Goal: Information Seeking & Learning: Check status

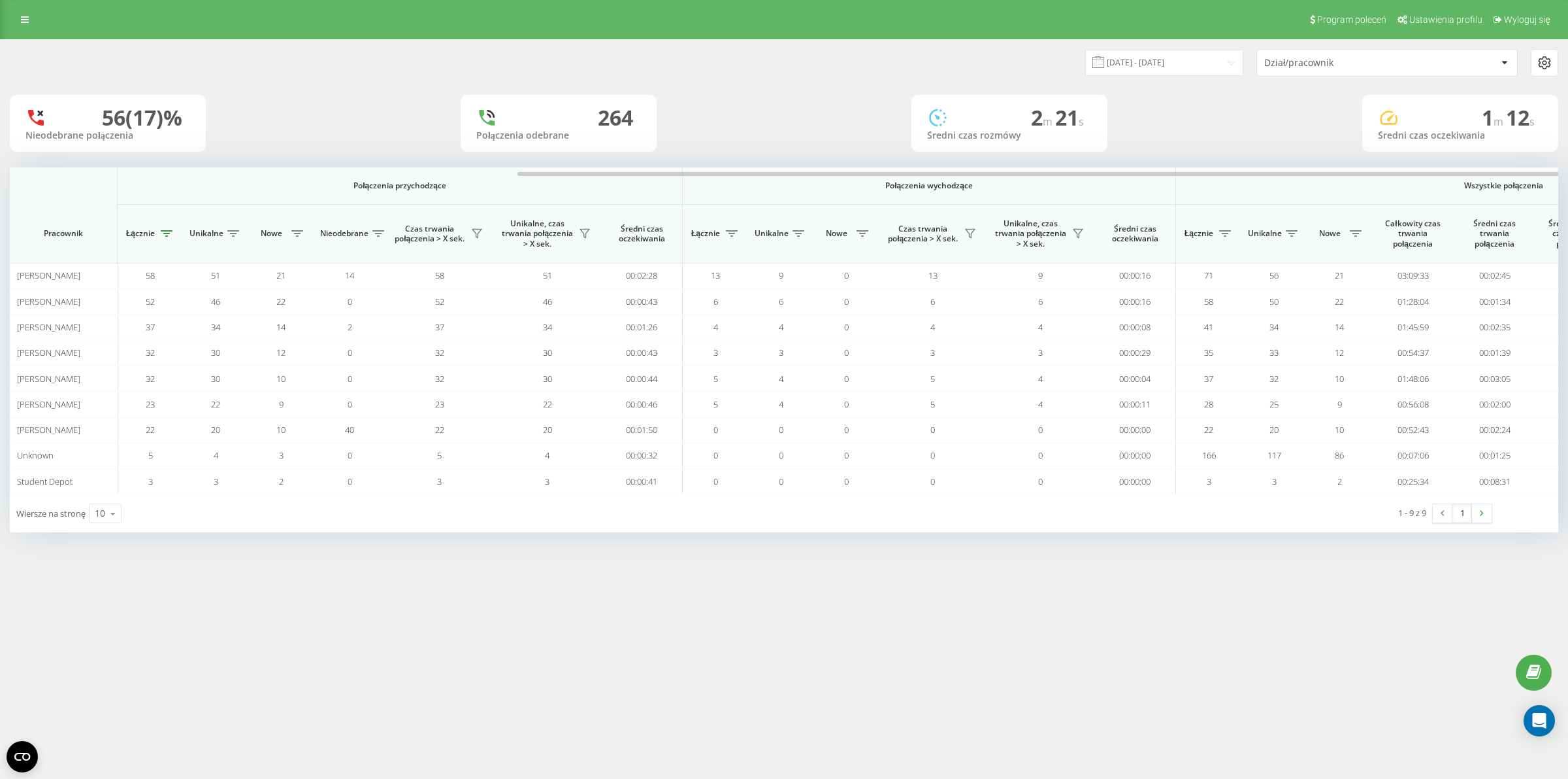
scroll to position [0, 274]
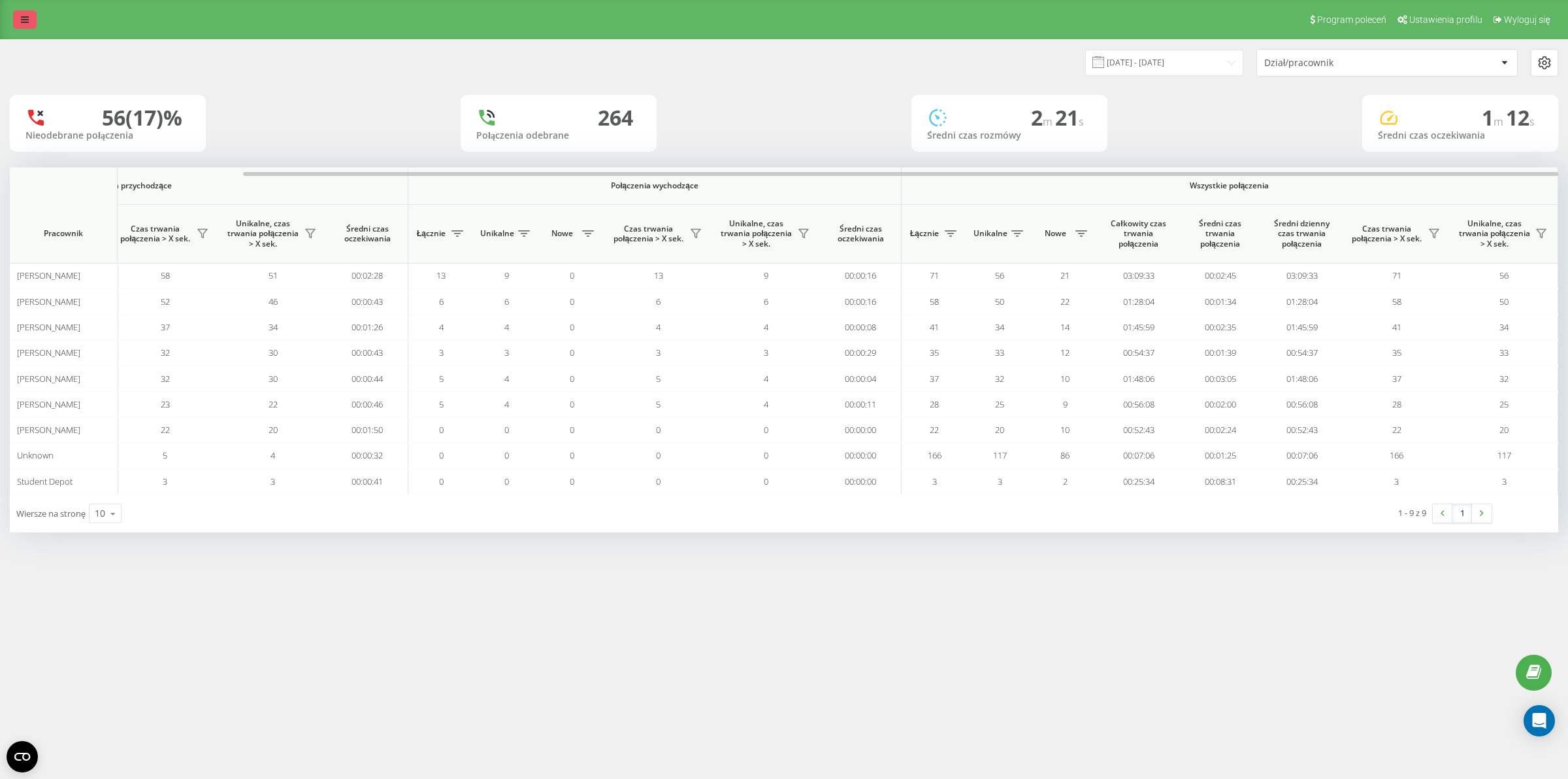
click at [30, 21] on link at bounding box center [25, 20] width 23 height 18
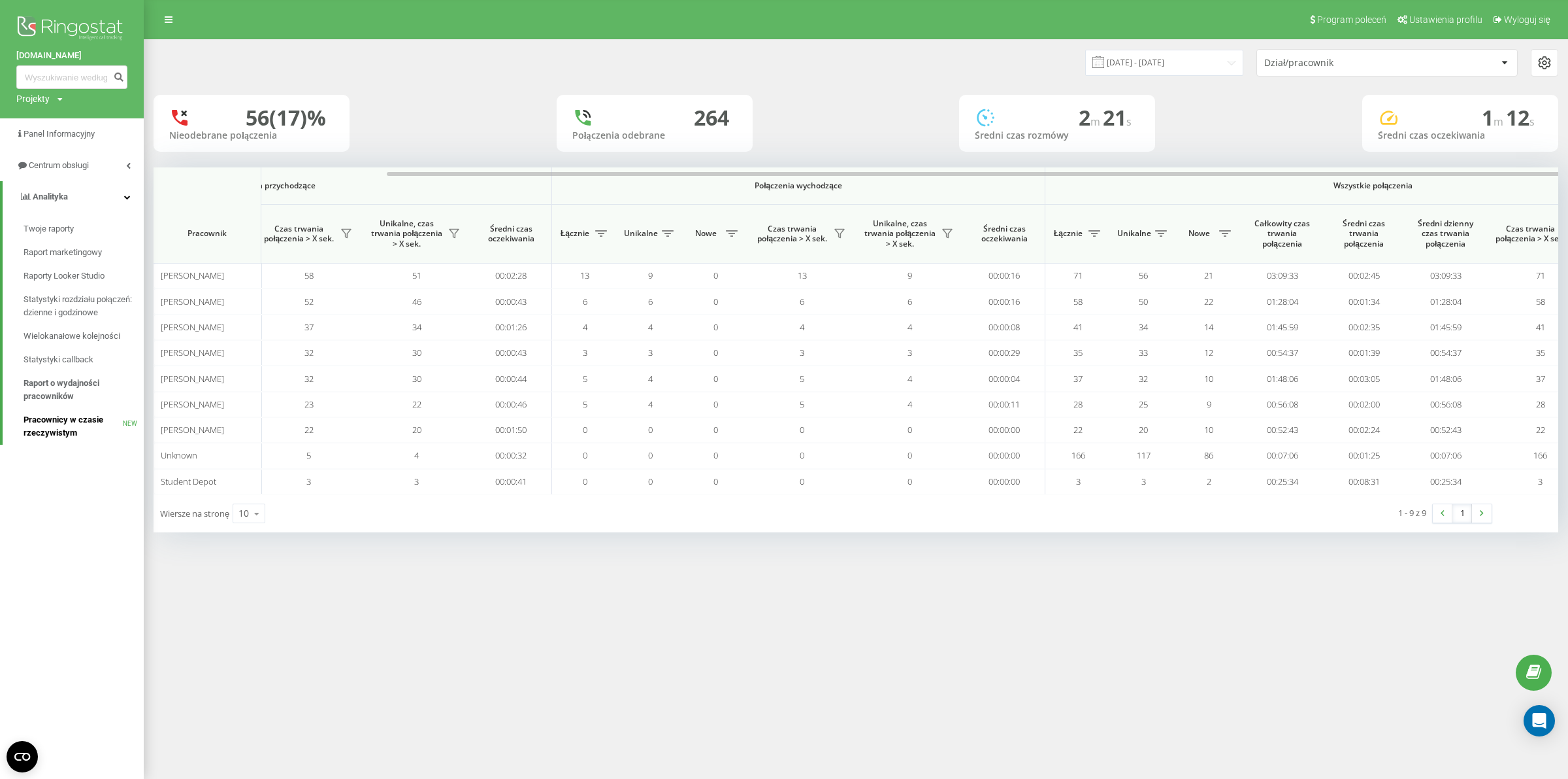
click at [46, 429] on span "Pracownicy w czasie rzeczywistym" at bounding box center [73, 425] width 100 height 26
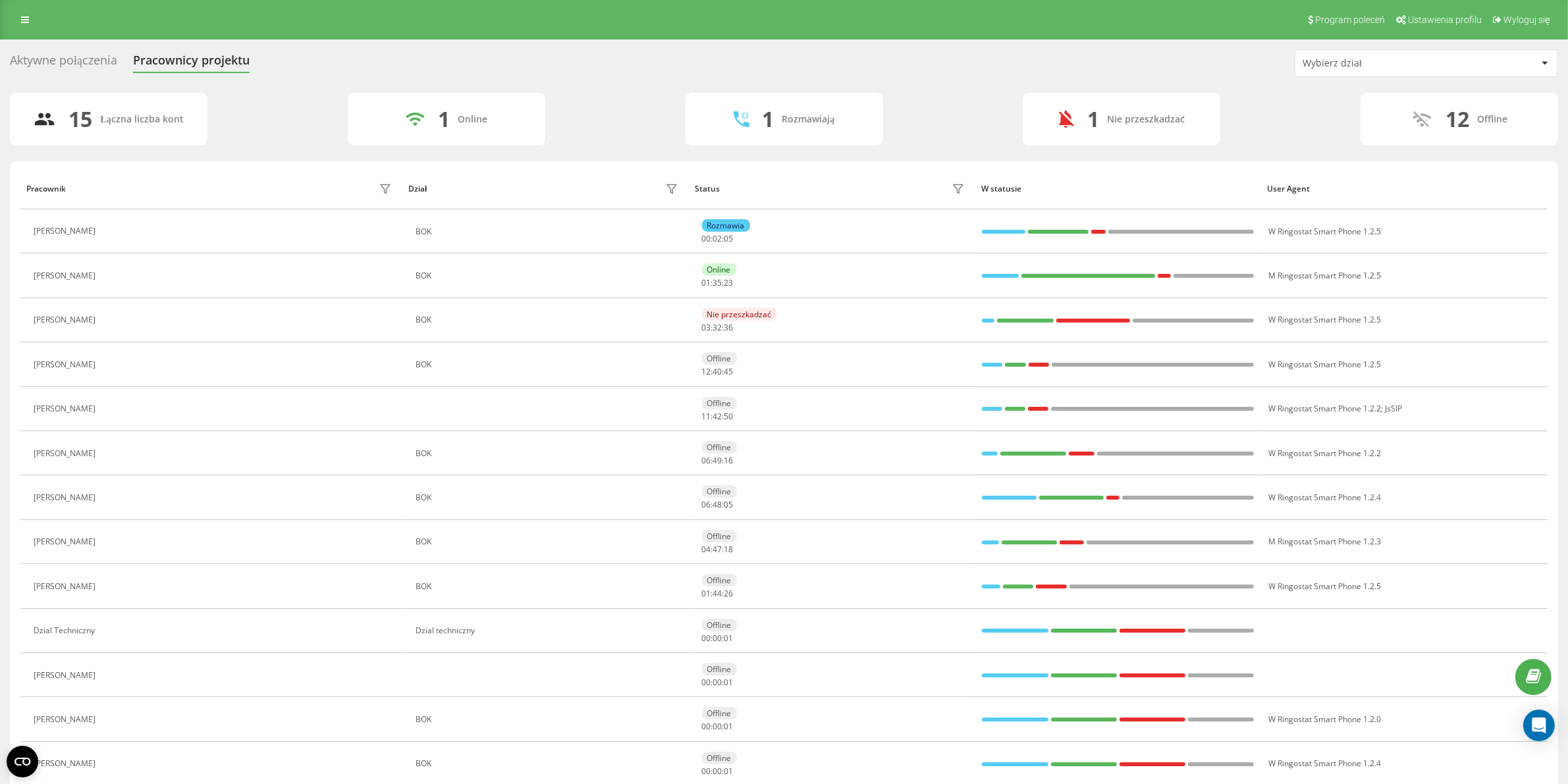
click at [11, 14] on div "Program poleceń Ustawienia profilu Wyloguj się" at bounding box center [784, 20] width 1568 height 40
click at [22, 20] on icon at bounding box center [24, 20] width 8 height 9
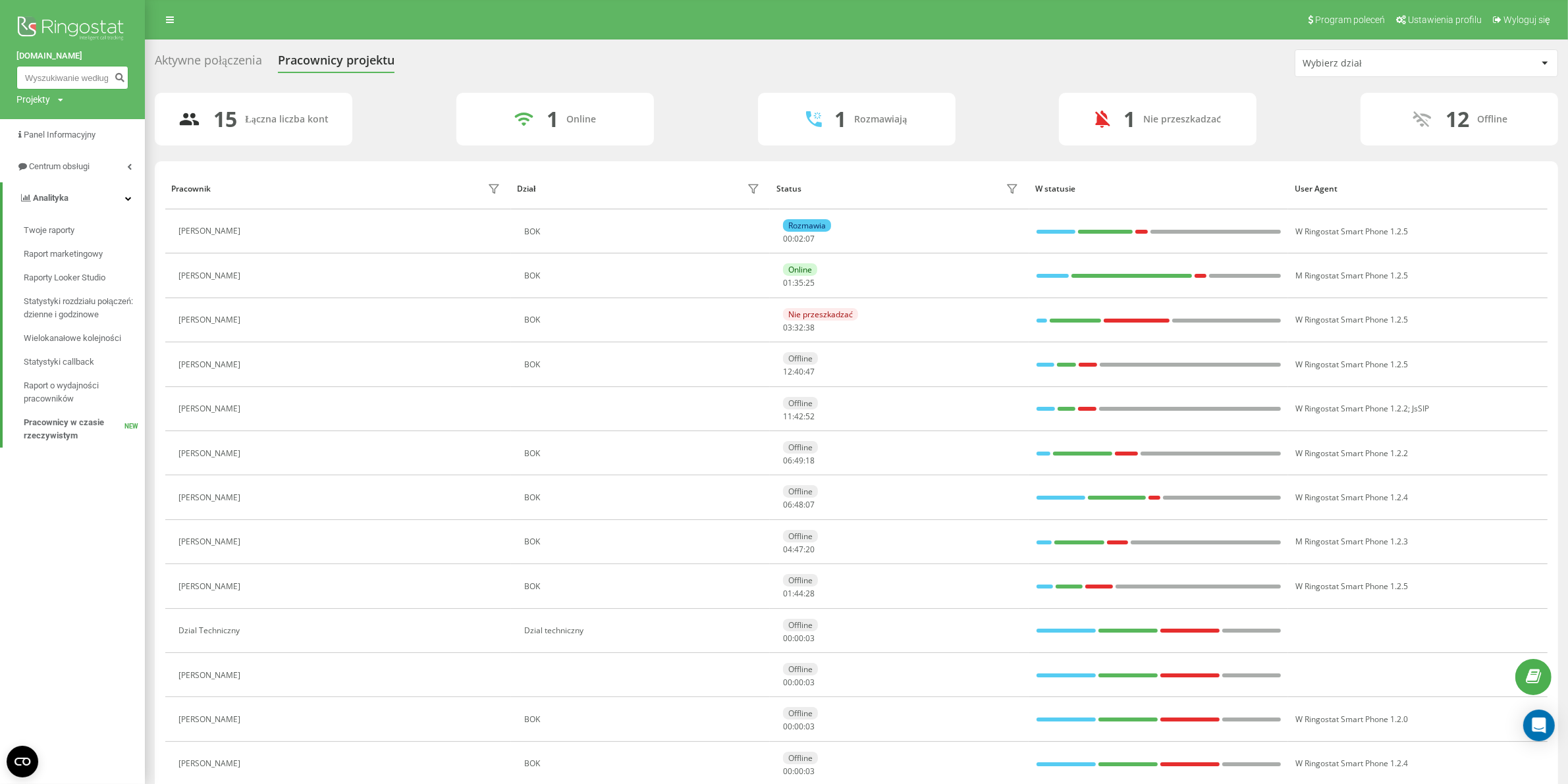
click at [53, 80] on input at bounding box center [72, 78] width 112 height 23
paste input "+48500171159"
click at [42, 81] on input "+48500171159" at bounding box center [72, 78] width 112 height 23
click at [38, 80] on input "+48500171159" at bounding box center [72, 78] width 112 height 23
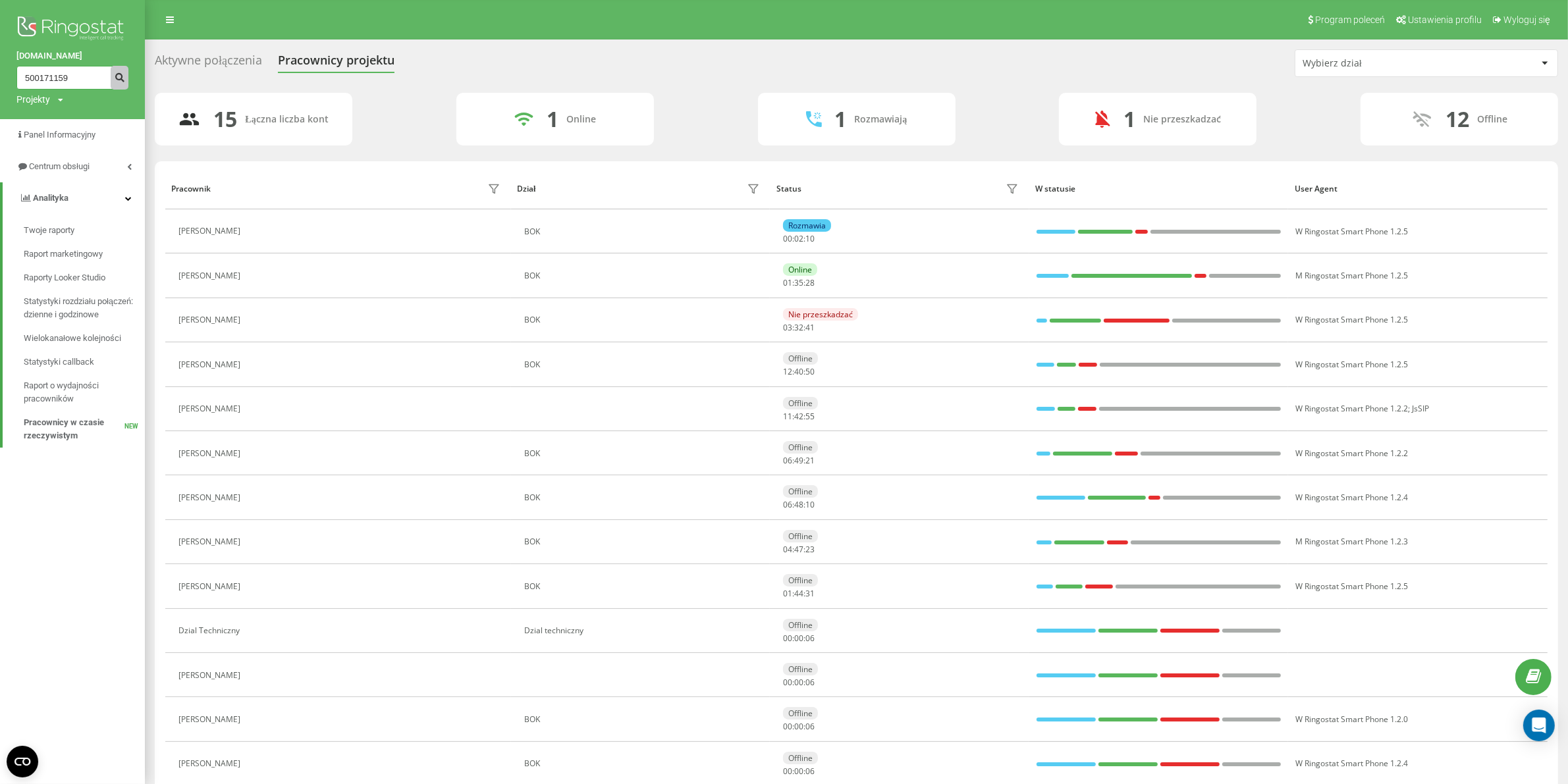
type input "500171159"
click at [115, 79] on icon "submit" at bounding box center [119, 75] width 11 height 8
